Goal: Task Accomplishment & Management: Manage account settings

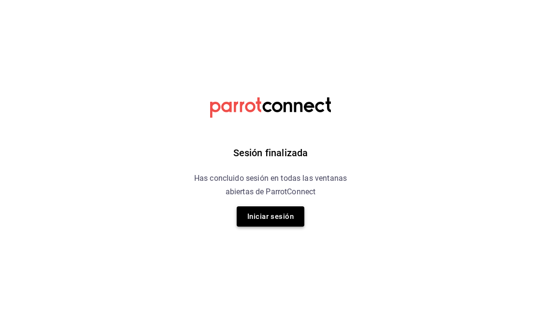
click at [260, 213] on button "Iniciar sesión" at bounding box center [271, 217] width 68 height 20
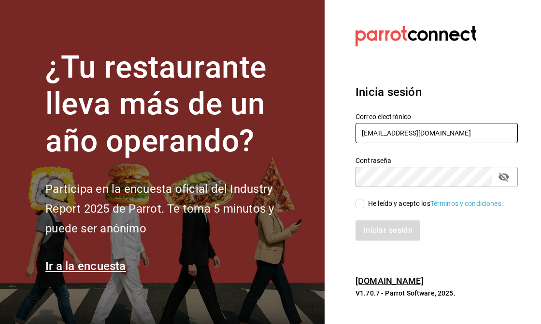
drag, startPoint x: 460, startPoint y: 130, endPoint x: 249, endPoint y: 129, distance: 210.5
click at [249, 129] on div "¿Tu restaurante lleva más de un año operando? Participa en la encuesta oficial …" at bounding box center [270, 162] width 541 height 324
type input "[EMAIL_ADDRESS][DOMAIN_NAME]"
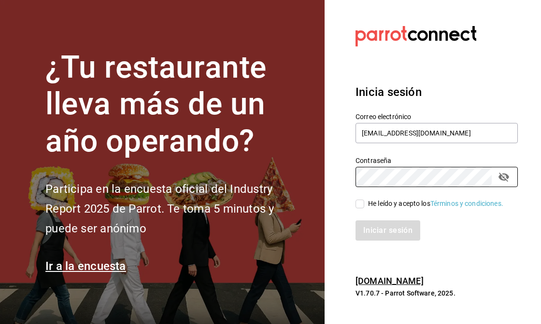
click at [312, 176] on div "¿Tu restaurante lleva más de un año operando? Participa en la encuesta oficial …" at bounding box center [270, 162] width 541 height 324
click at [508, 176] on icon "passwordField" at bounding box center [503, 177] width 11 height 9
click at [364, 203] on span "He leído y acepto los Términos y condiciones." at bounding box center [433, 204] width 139 height 10
click at [364, 203] on input "He leído y acepto los Términos y condiciones." at bounding box center [359, 204] width 9 height 9
checkbox input "true"
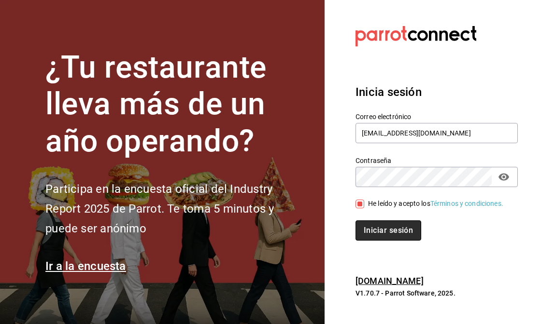
click at [387, 227] on button "Iniciar sesión" at bounding box center [388, 231] width 66 height 20
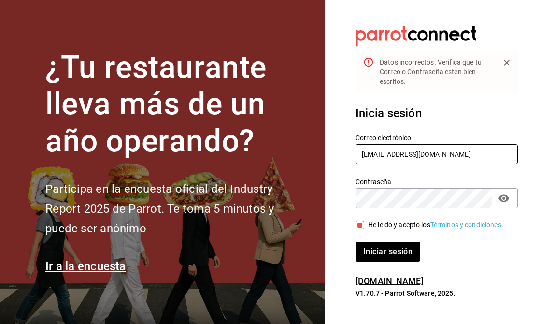
drag, startPoint x: 456, startPoint y: 154, endPoint x: 259, endPoint y: 153, distance: 196.5
click at [259, 153] on div "¿Tu restaurante lleva más de un año operando? Participa en la encuesta oficial …" at bounding box center [270, 162] width 541 height 324
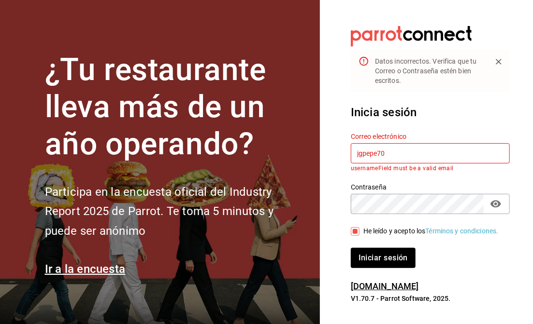
click at [351, 248] on button "Iniciar sesión" at bounding box center [383, 258] width 65 height 20
type input "j"
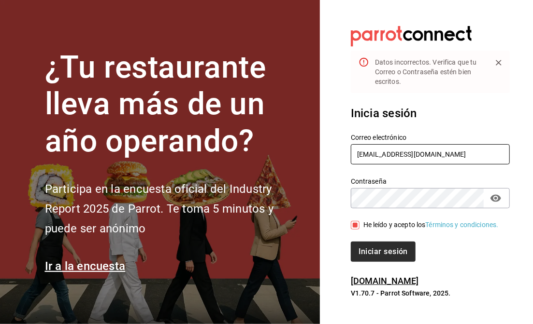
type input "[EMAIL_ADDRESS][DOMAIN_NAME]"
click at [385, 258] on button "Iniciar sesión" at bounding box center [384, 252] width 66 height 20
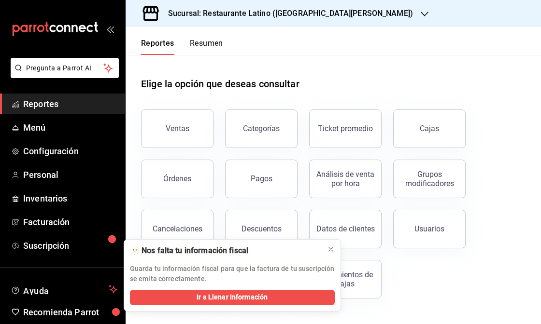
click at [531, 171] on div "Elige la opción que deseas consultar Ventas Categorías Ticket promedio Cajas Ór…" at bounding box center [333, 184] width 415 height 259
click at [421, 12] on icon "button" at bounding box center [425, 14] width 8 height 8
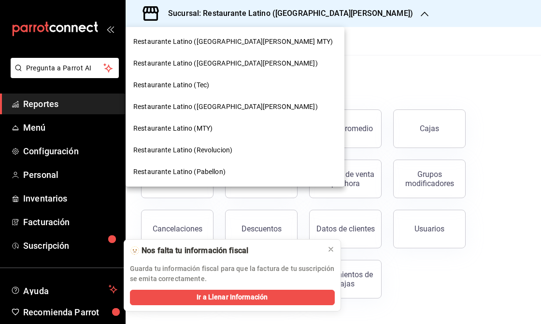
click at [225, 63] on span "Restaurante Latino (San Lucas)" at bounding box center [225, 63] width 184 height 10
